Goal: Transaction & Acquisition: Purchase product/service

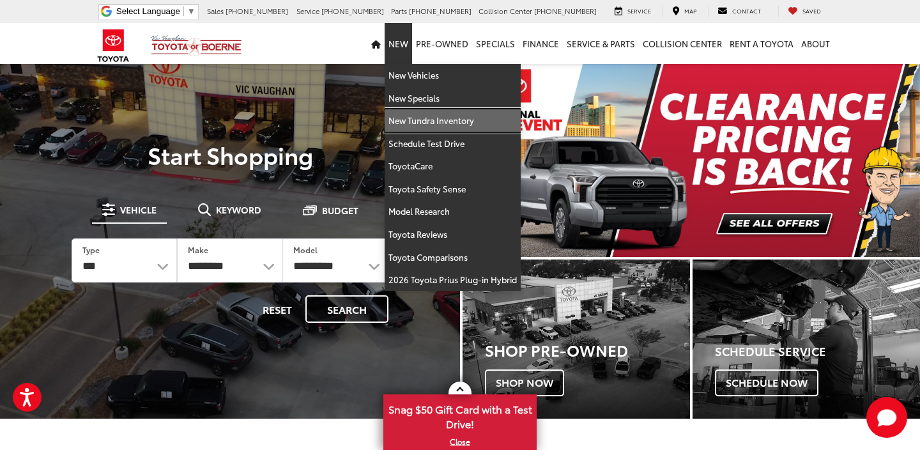
click at [418, 116] on link "New Tundra Inventory" at bounding box center [453, 120] width 136 height 23
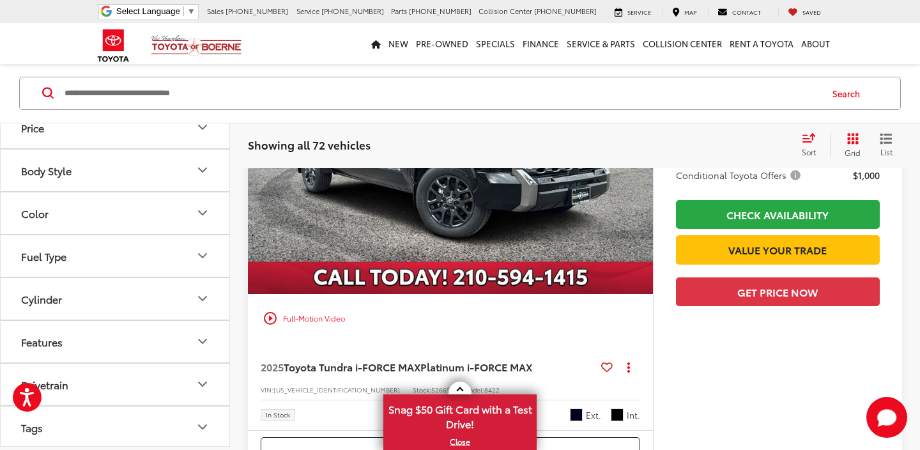
click at [100, 385] on button "Drivetrain" at bounding box center [116, 385] width 230 height 42
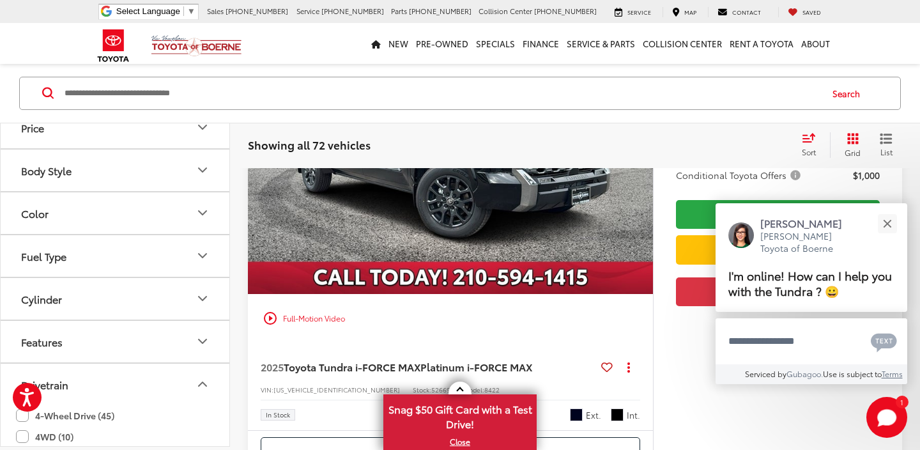
click at [27, 418] on label "4-Wheel Drive (45)" at bounding box center [65, 415] width 98 height 21
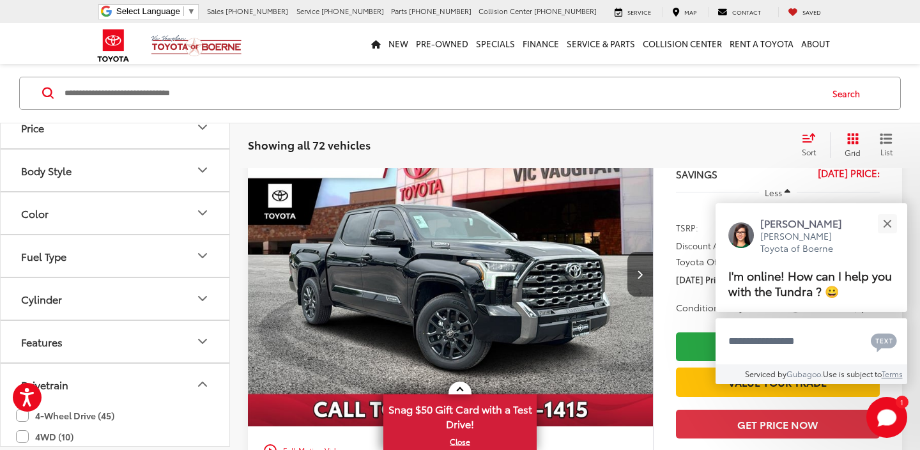
scroll to position [111, 0]
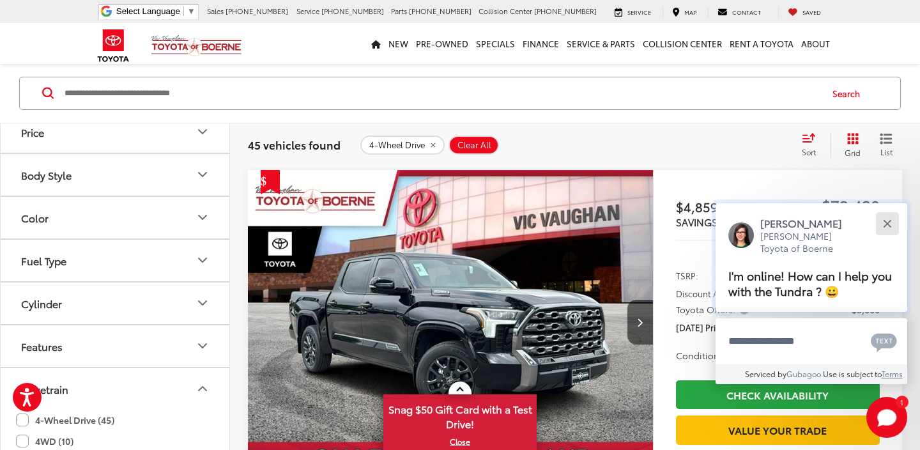
click at [884, 226] on button "Close" at bounding box center [886, 223] width 27 height 27
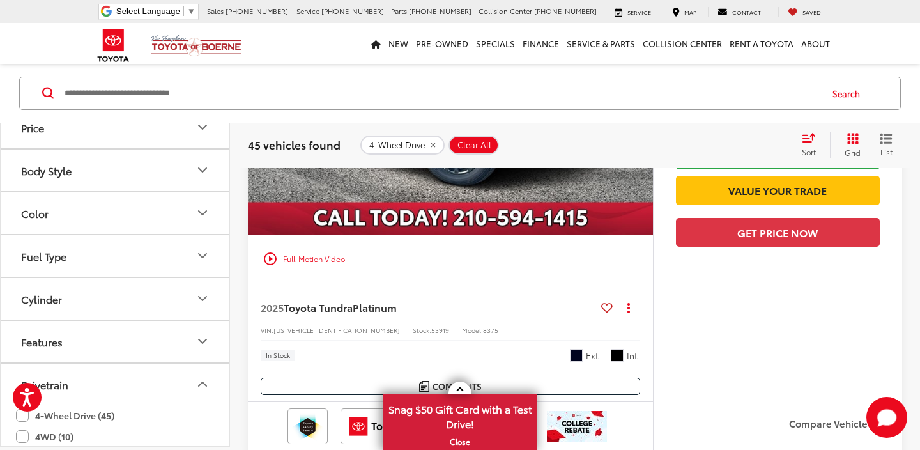
scroll to position [3675, 0]
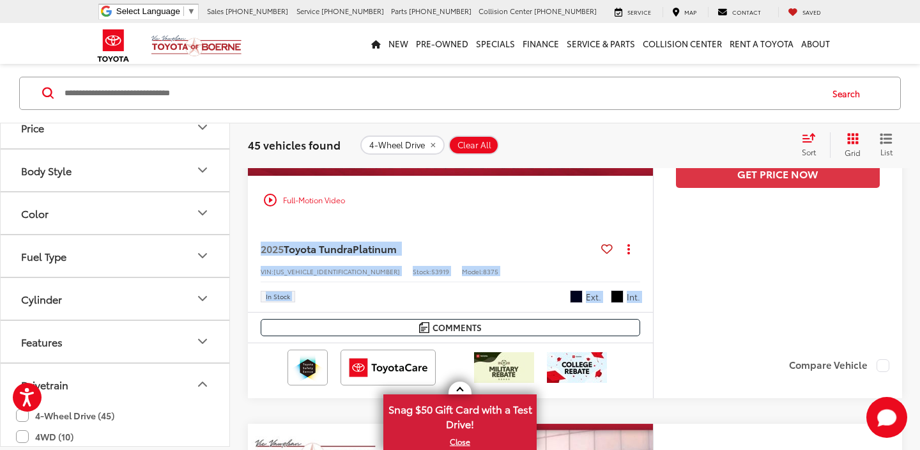
drag, startPoint x: 508, startPoint y: 315, endPoint x: 606, endPoint y: 237, distance: 125.0
click at [606, 237] on div "play_circle_outline Full-Motion Video 2025 Toyota Tundra Platinum Copy Link Sha…" at bounding box center [575, 135] width 654 height 526
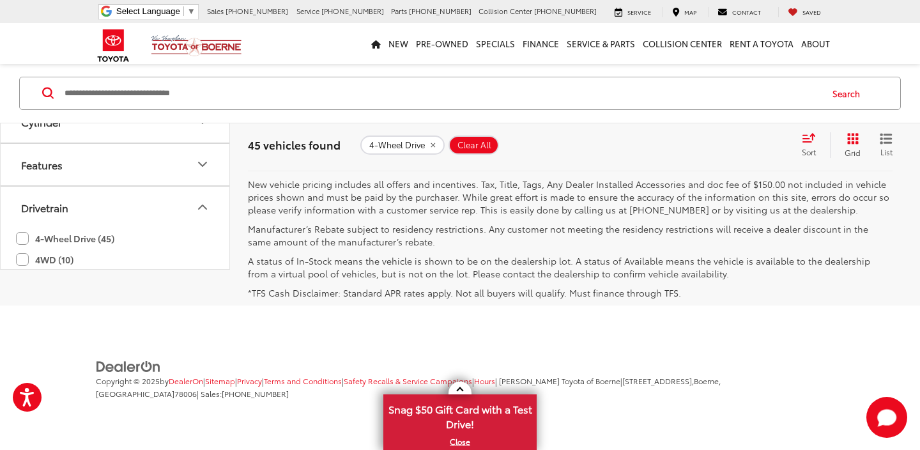
scroll to position [6511, 0]
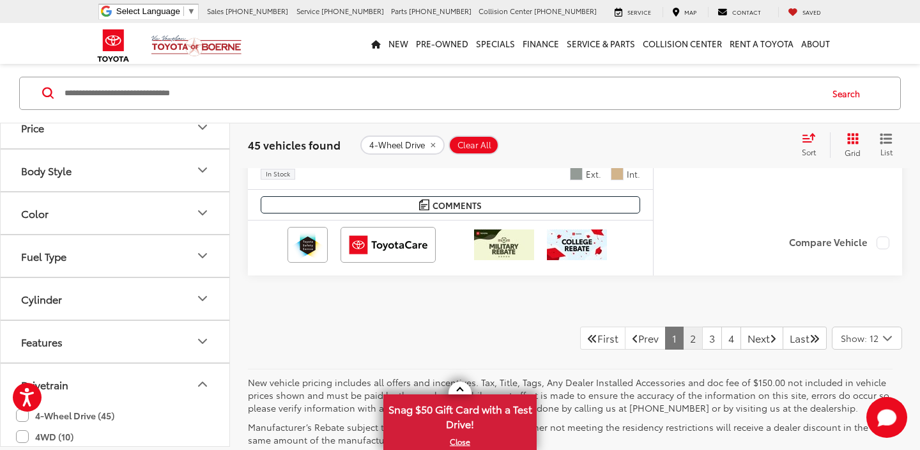
click at [683, 341] on link "2" at bounding box center [693, 337] width 20 height 23
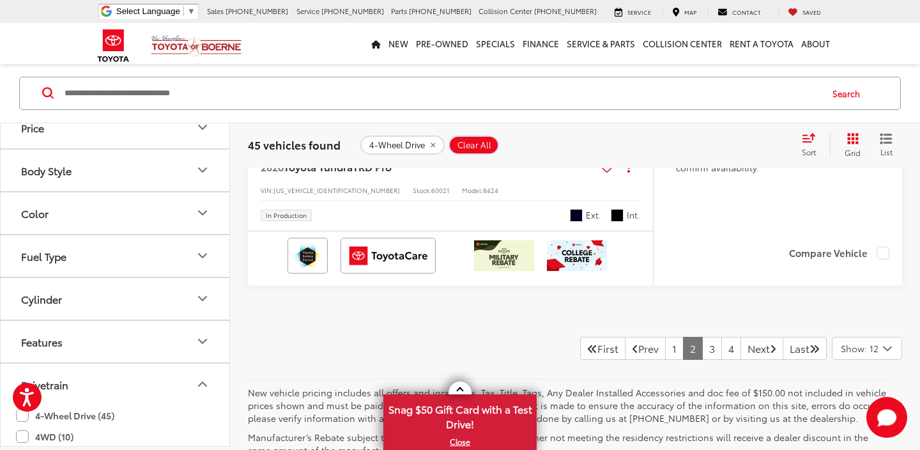
scroll to position [6367, 0]
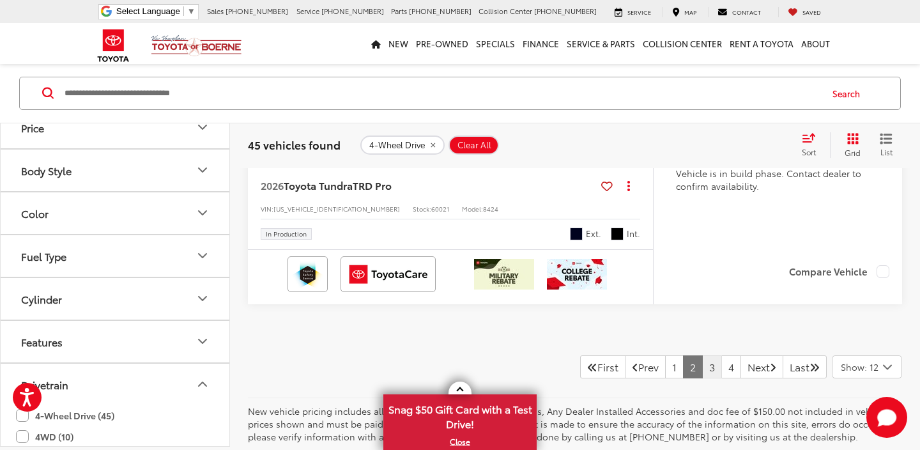
click at [702, 377] on link "3" at bounding box center [712, 366] width 20 height 23
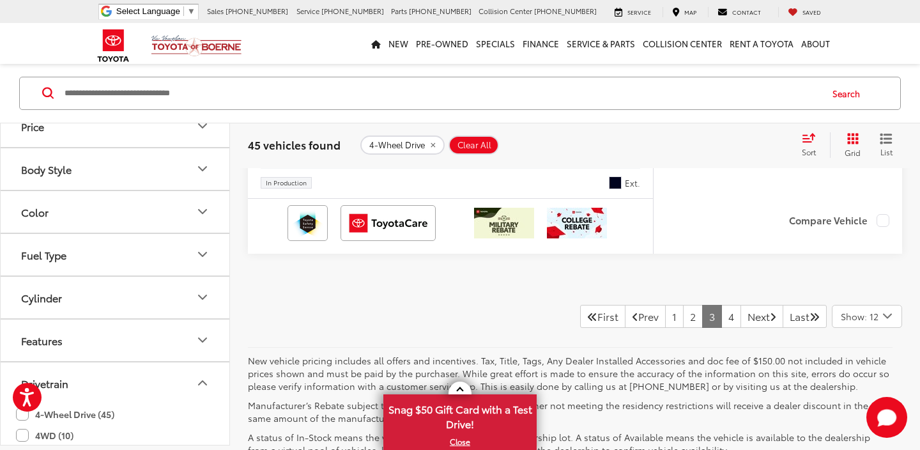
scroll to position [5977, 0]
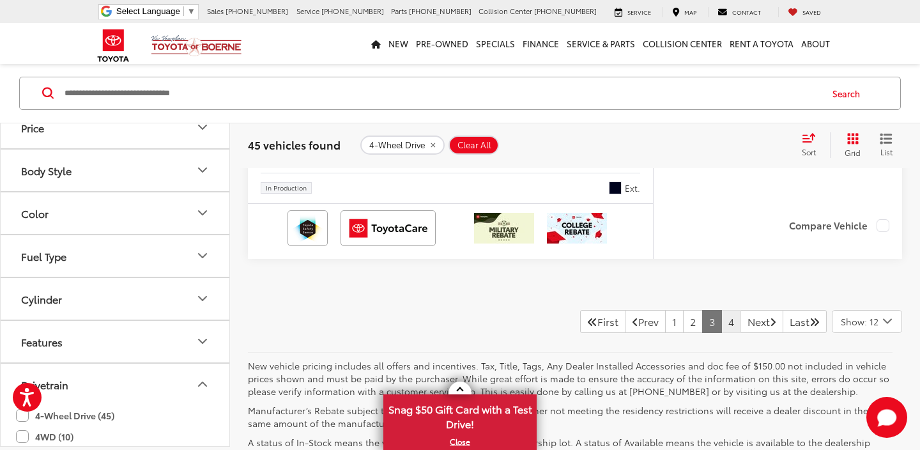
click at [721, 333] on link "4" at bounding box center [731, 321] width 20 height 23
